Goal: Check status

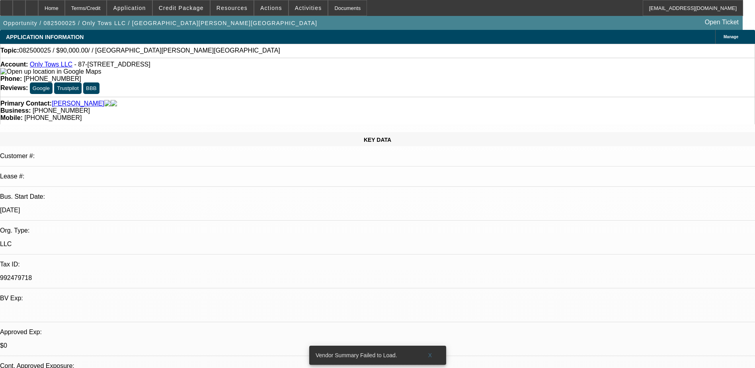
select select "0"
select select "2"
select select "0.1"
select select "4"
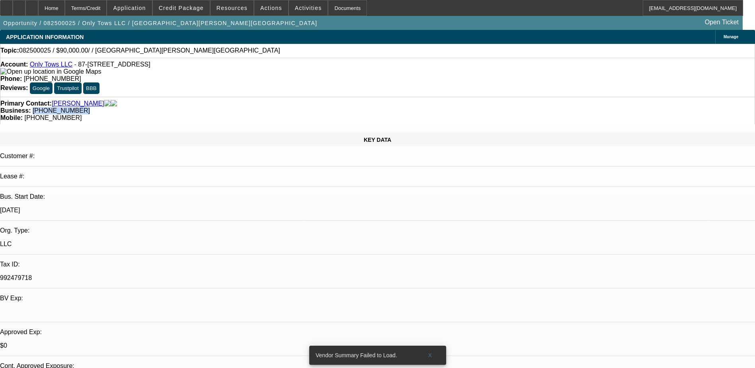
scroll to position [154, 0]
click at [317, 97] on div "Primary Contact: [GEOGRAPHIC_DATA][PERSON_NAME][GEOGRAPHIC_DATA] Business: [PHO…" at bounding box center [377, 110] width 755 height 27
drag, startPoint x: 336, startPoint y: 83, endPoint x: 284, endPoint y: 93, distance: 52.7
click at [284, 97] on div "Primary Contact: [GEOGRAPHIC_DATA][PERSON_NAME][GEOGRAPHIC_DATA] Business: [PHO…" at bounding box center [377, 110] width 755 height 27
copy span "[PHONE_NUMBER]"
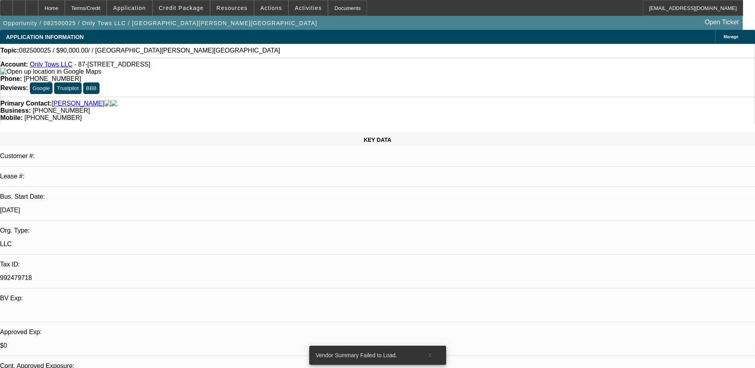
click at [166, 132] on div "KEY DATA Customer #: Lease #: Bus. Start Date: [DATE] Org. Type: LLC Tax ID: 99…" at bounding box center [377, 314] width 755 height 364
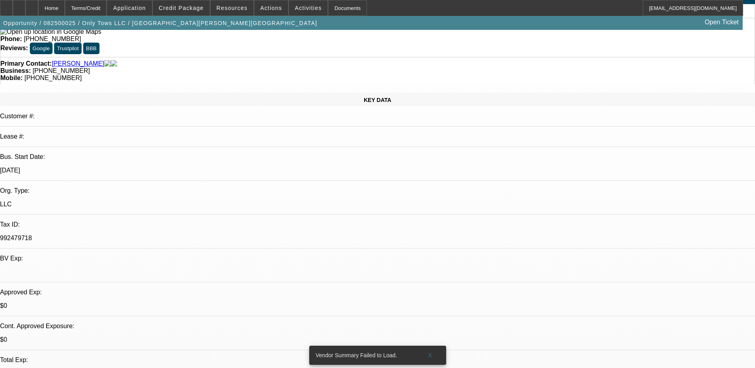
scroll to position [159, 0]
